Goal: Transaction & Acquisition: Register for event/course

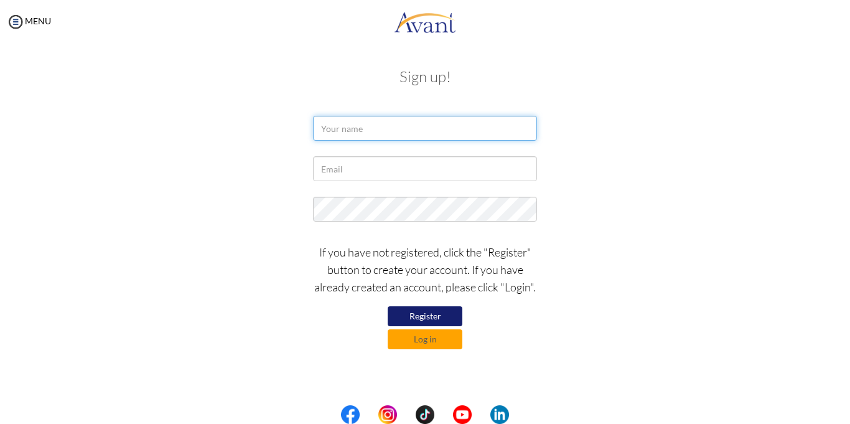
click at [350, 126] on input "text" at bounding box center [425, 128] width 224 height 25
click at [383, 128] on input "PERIS" at bounding box center [425, 128] width 224 height 25
type input "PERIS WANGECHI KIBANGA"
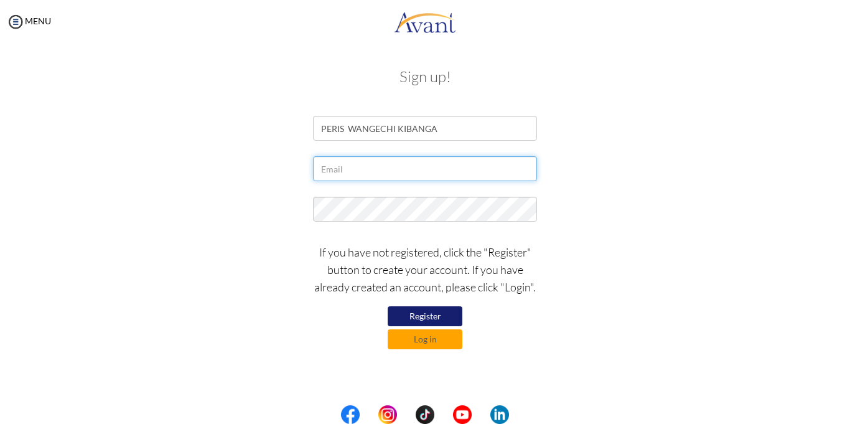
click at [334, 174] on input "text" at bounding box center [425, 168] width 224 height 25
type input "[EMAIL_ADDRESS][DOMAIN_NAME]"
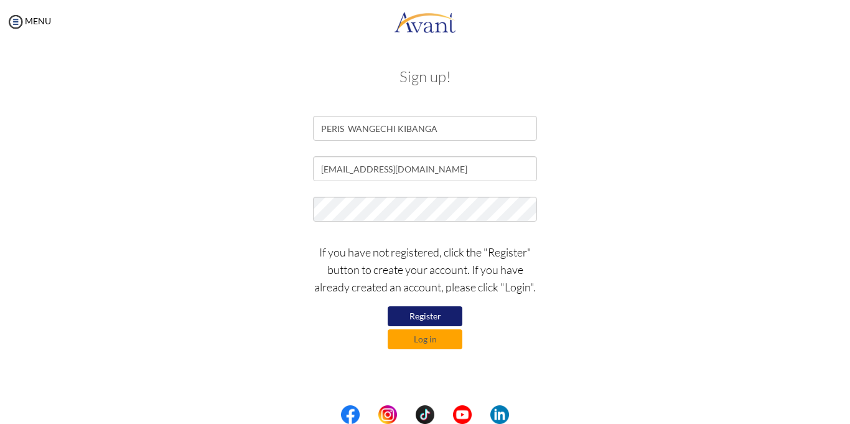
click at [563, 191] on form "PERIS WANGECHI KIBANGA perryshyl22@gmail.com If you have not registered, click …" at bounding box center [425, 232] width 710 height 233
click at [426, 317] on button "Register" at bounding box center [425, 316] width 75 height 20
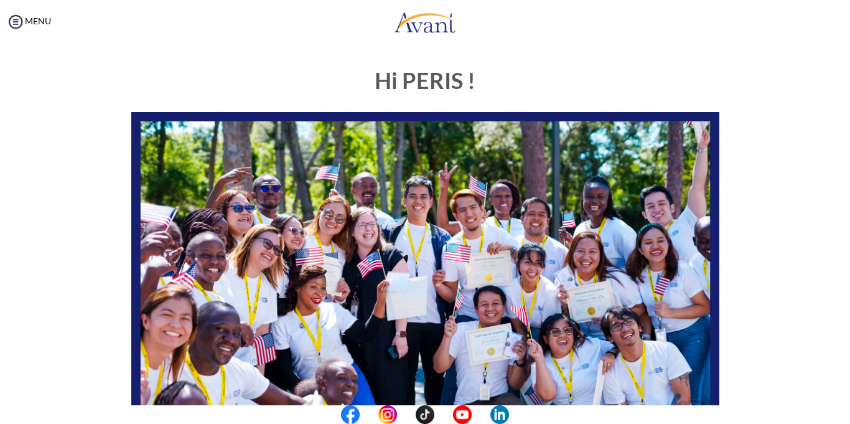
click at [0, 0] on div at bounding box center [0, 0] width 0 height 0
click at [37, 242] on div "Hi PERIS ! START HERE: Avant Video Library My Process My Resources About Avant …" at bounding box center [424, 389] width 825 height 667
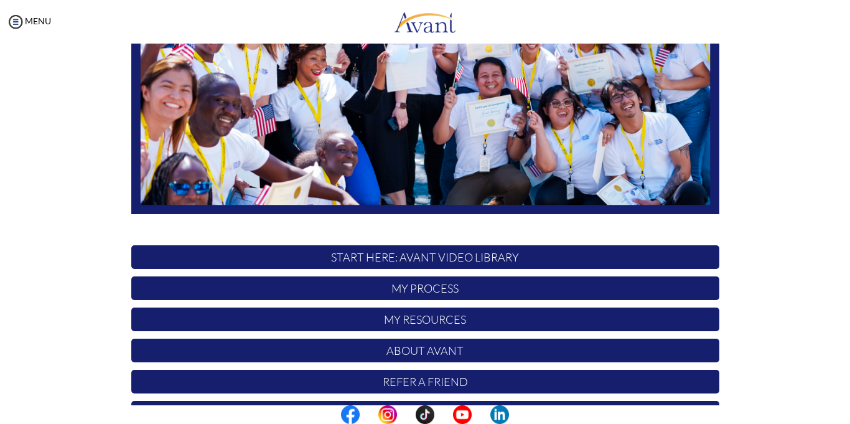
scroll to position [268, 0]
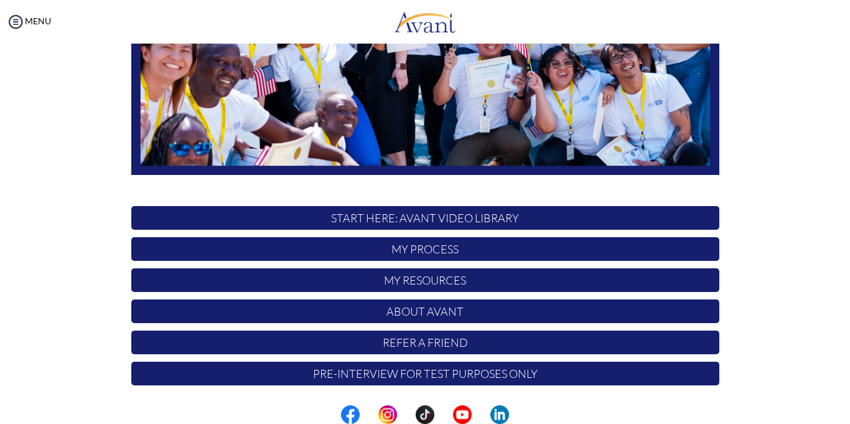
click at [421, 222] on p "START HERE: Avant Video Library" at bounding box center [425, 218] width 588 height 24
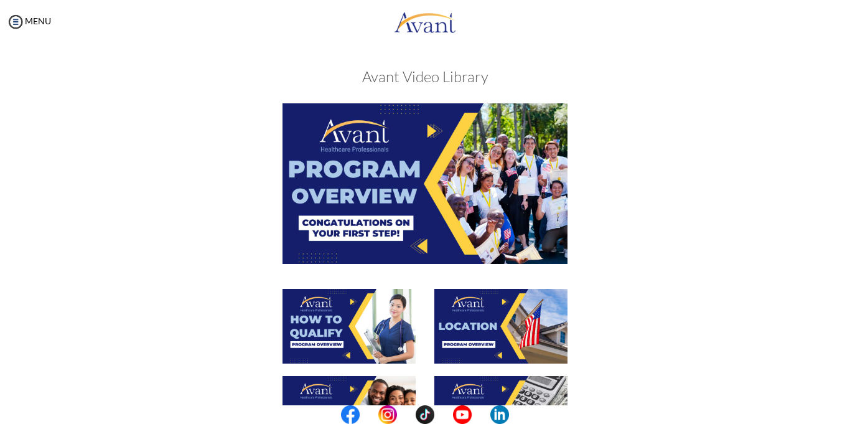
click at [415, 212] on img at bounding box center [425, 183] width 285 height 160
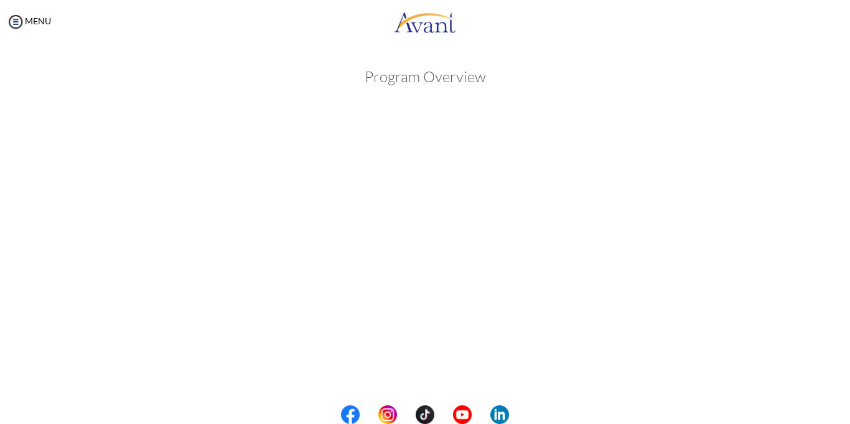
click at [822, 169] on body "Maintenance break. Please come back in 2 hours. MENU My Status What is the next…" at bounding box center [425, 212] width 850 height 424
click at [800, 210] on body "Maintenance break. Please come back in 2 hours. MENU My Status What is the next…" at bounding box center [425, 212] width 850 height 424
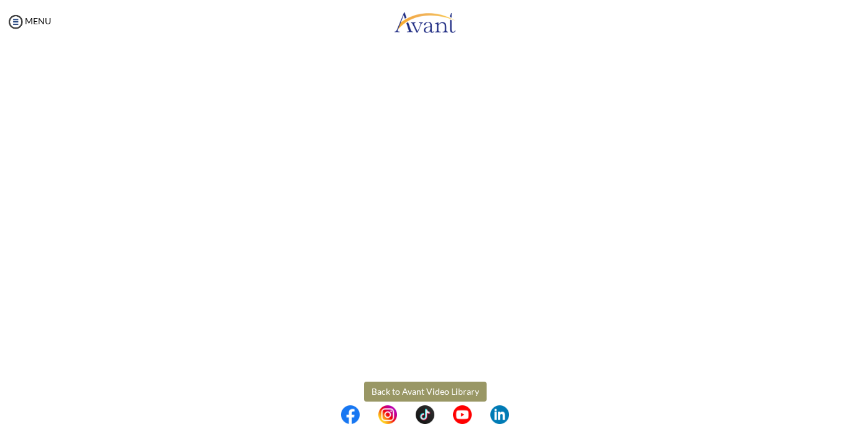
scroll to position [189, 0]
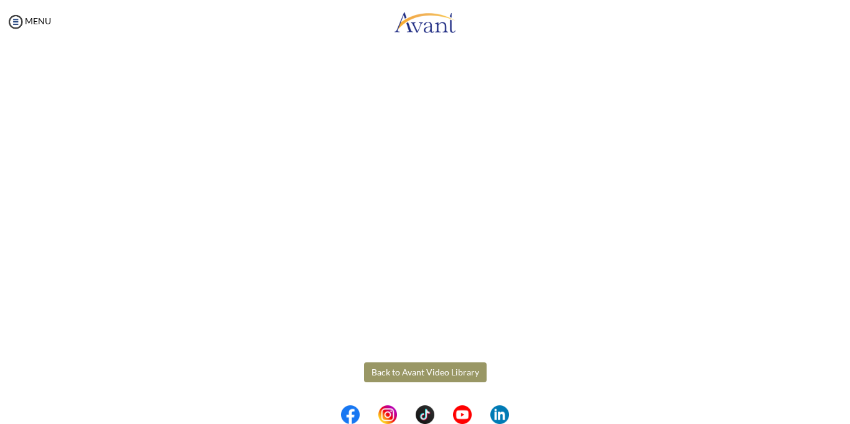
click at [420, 374] on button "Back to Avant Video Library" at bounding box center [425, 372] width 123 height 20
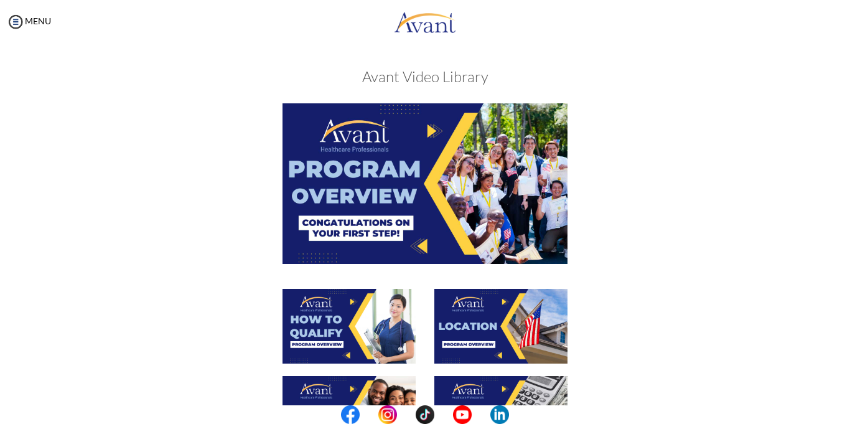
click at [420, 323] on div at bounding box center [349, 332] width 152 height 87
click at [408, 322] on img at bounding box center [349, 326] width 133 height 75
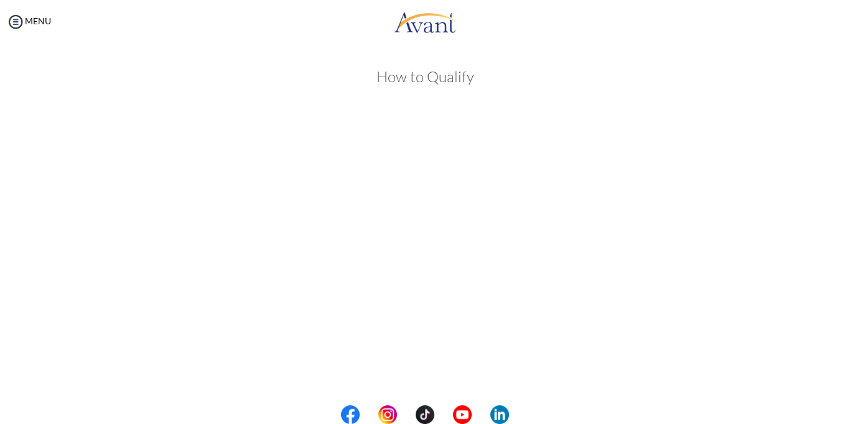
click at [809, 242] on body "Maintenance break. Please come back in 2 hours. MENU My Status What is the next…" at bounding box center [425, 212] width 850 height 424
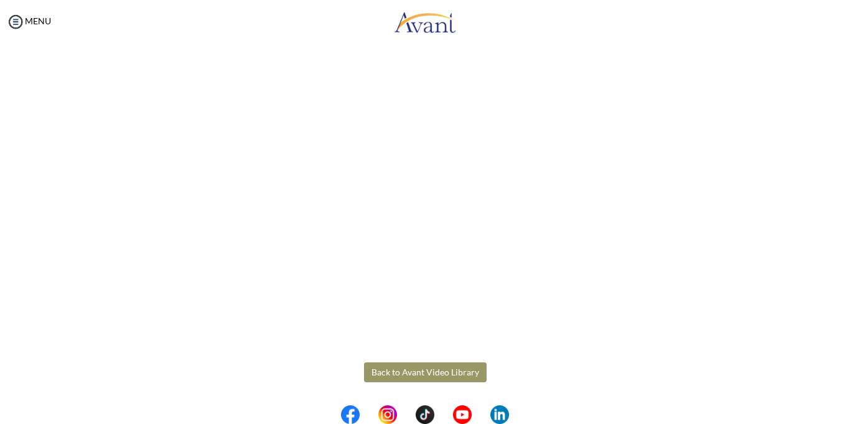
click at [428, 370] on button "Back to Avant Video Library" at bounding box center [425, 372] width 123 height 20
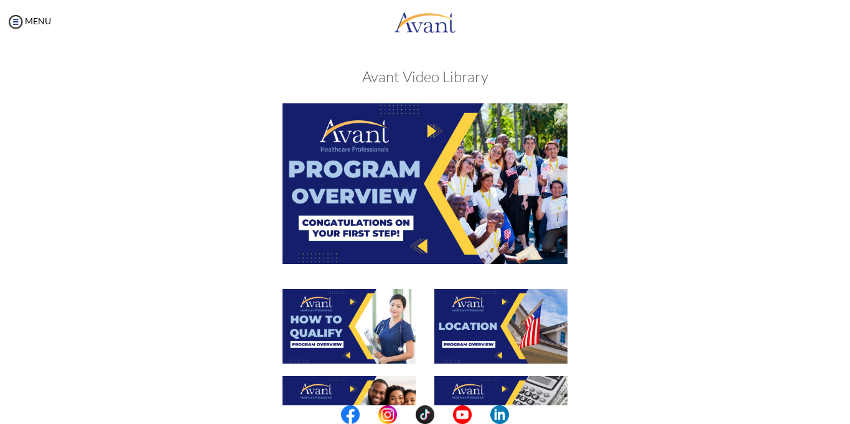
click at [608, 326] on div at bounding box center [425, 332] width 607 height 87
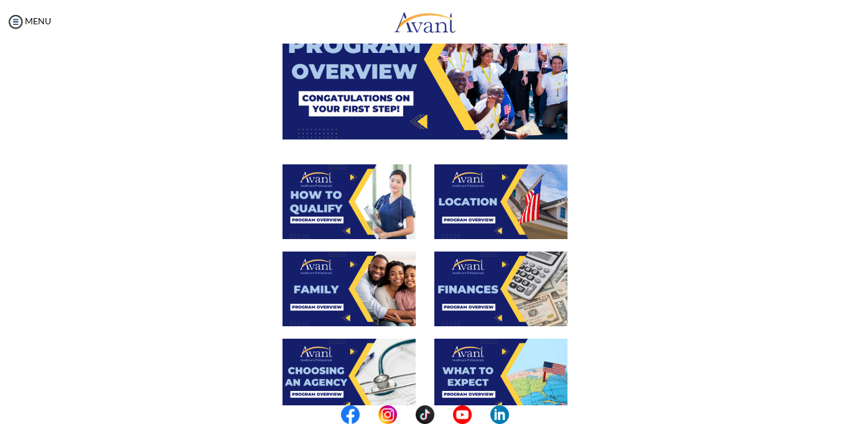
scroll to position [100, 0]
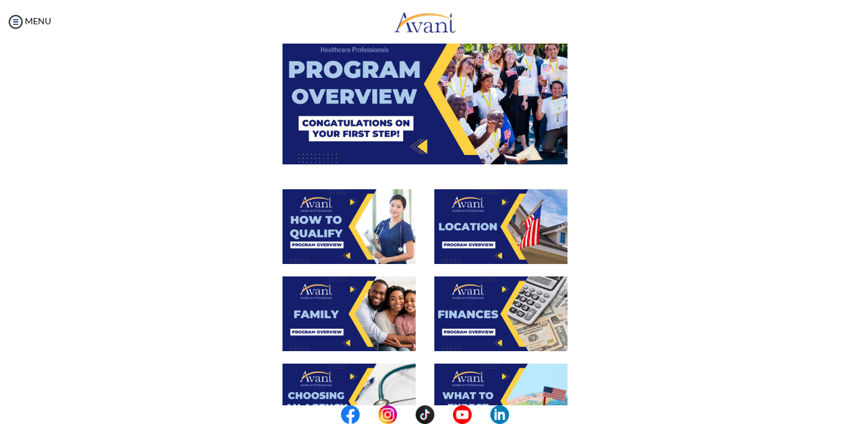
click at [535, 238] on img at bounding box center [501, 226] width 133 height 75
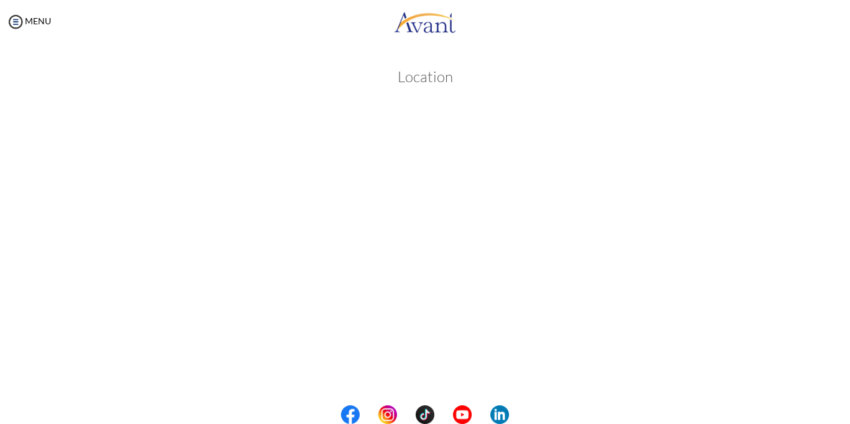
click at [799, 242] on body "Maintenance break. Please come back in 2 hours. MENU My Status What is the next…" at bounding box center [425, 212] width 850 height 424
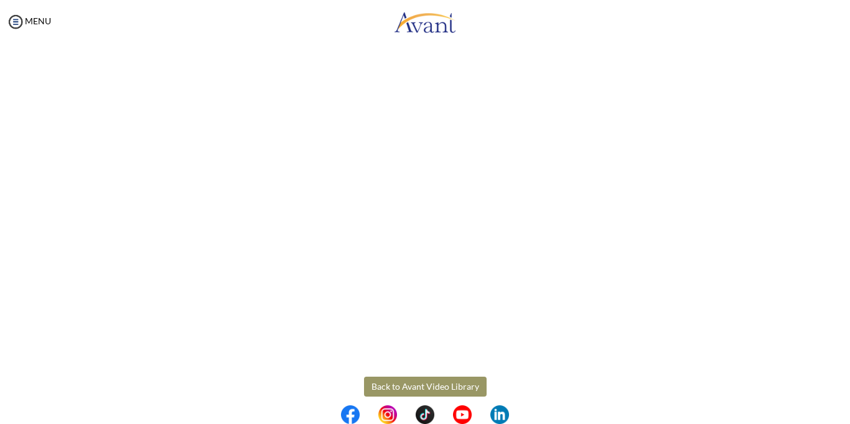
scroll to position [189, 0]
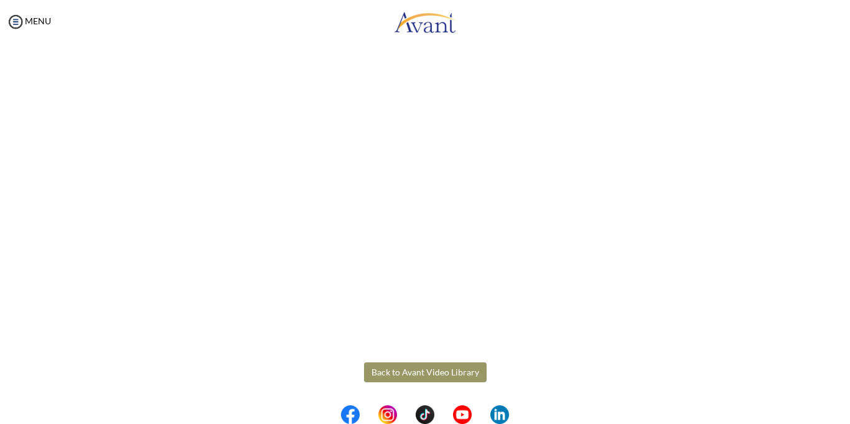
click at [415, 370] on button "Back to Avant Video Library" at bounding box center [425, 372] width 123 height 20
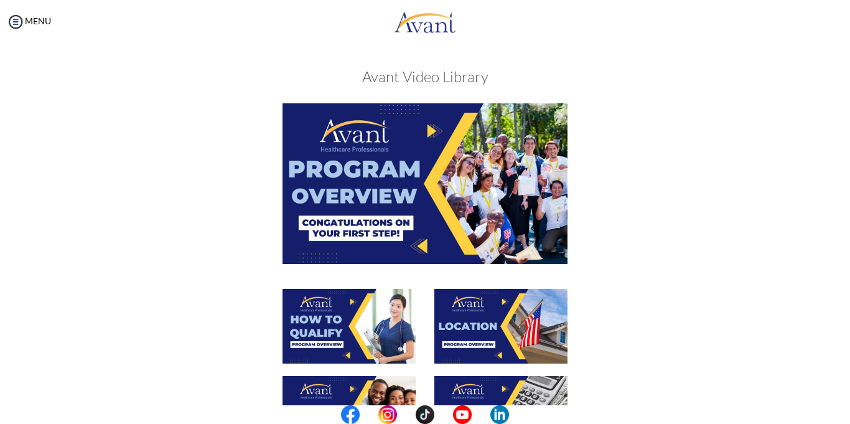
click at [687, 293] on div at bounding box center [425, 332] width 607 height 87
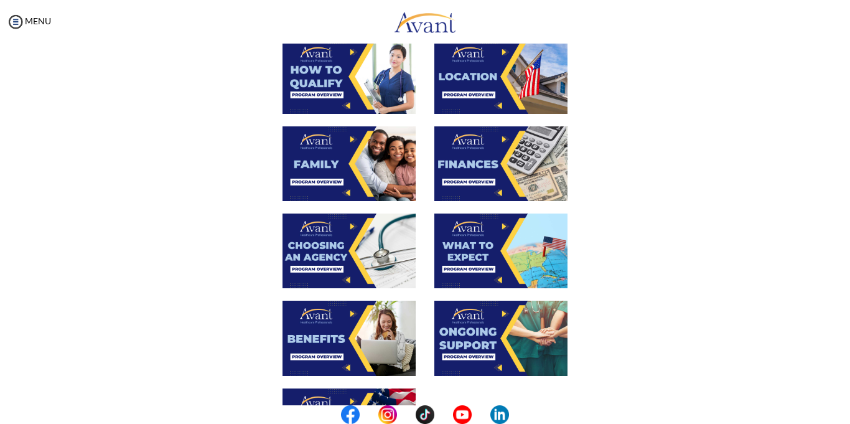
scroll to position [249, 0]
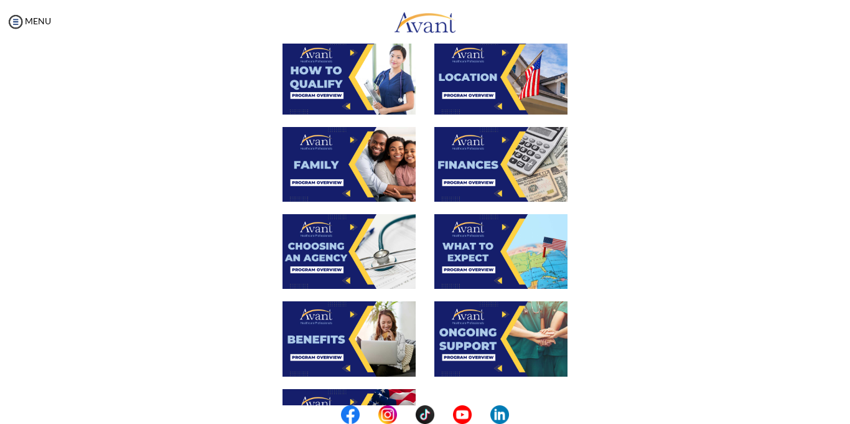
click at [342, 186] on img at bounding box center [349, 164] width 133 height 75
